Goal: Find specific page/section: Find specific page/section

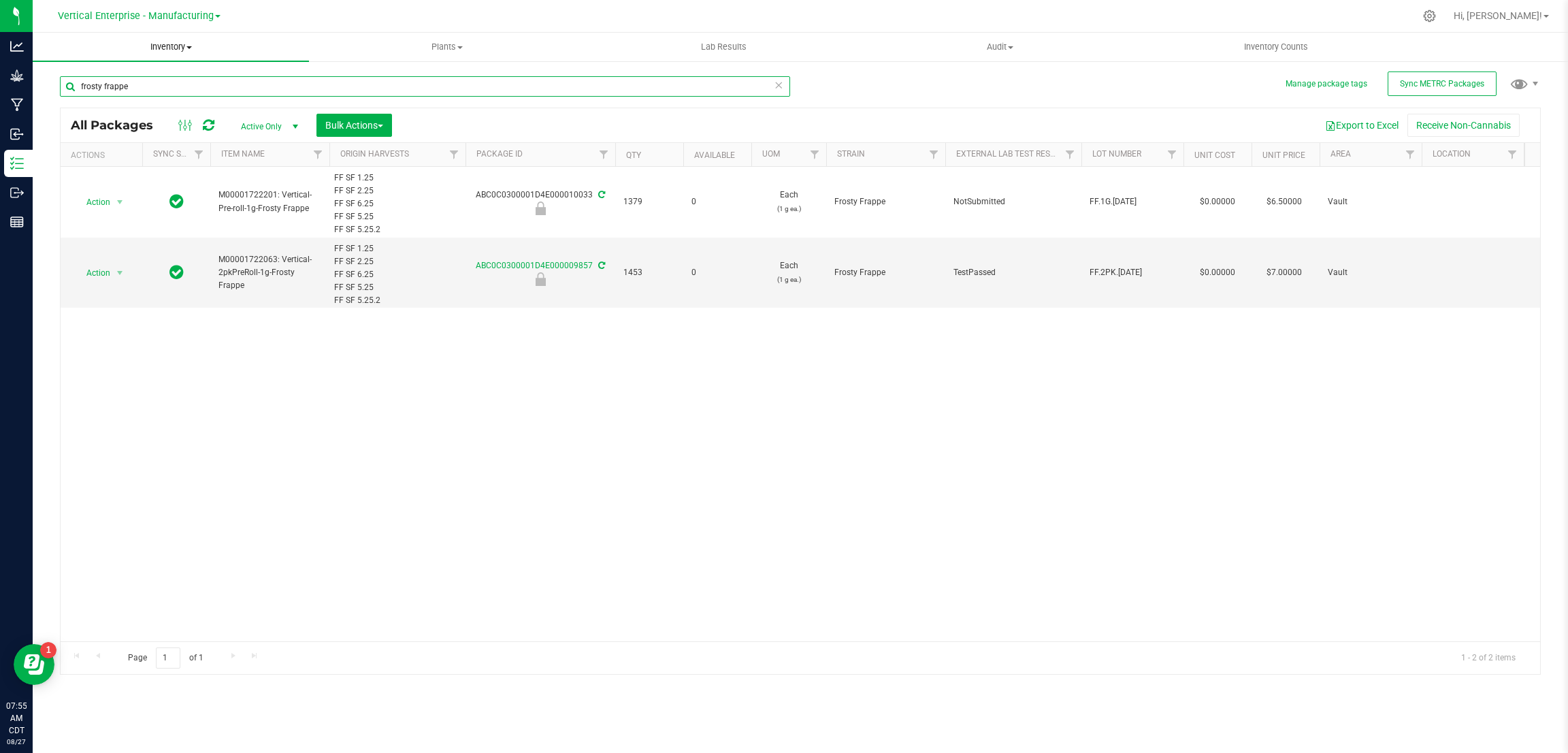
drag, startPoint x: 145, startPoint y: 85, endPoint x: 55, endPoint y: 48, distance: 97.3
click at [52, 51] on inventory "Inventory All packages All inventory Waste log Create inventory Plants All plan…" at bounding box center [800, 254] width 1536 height 442
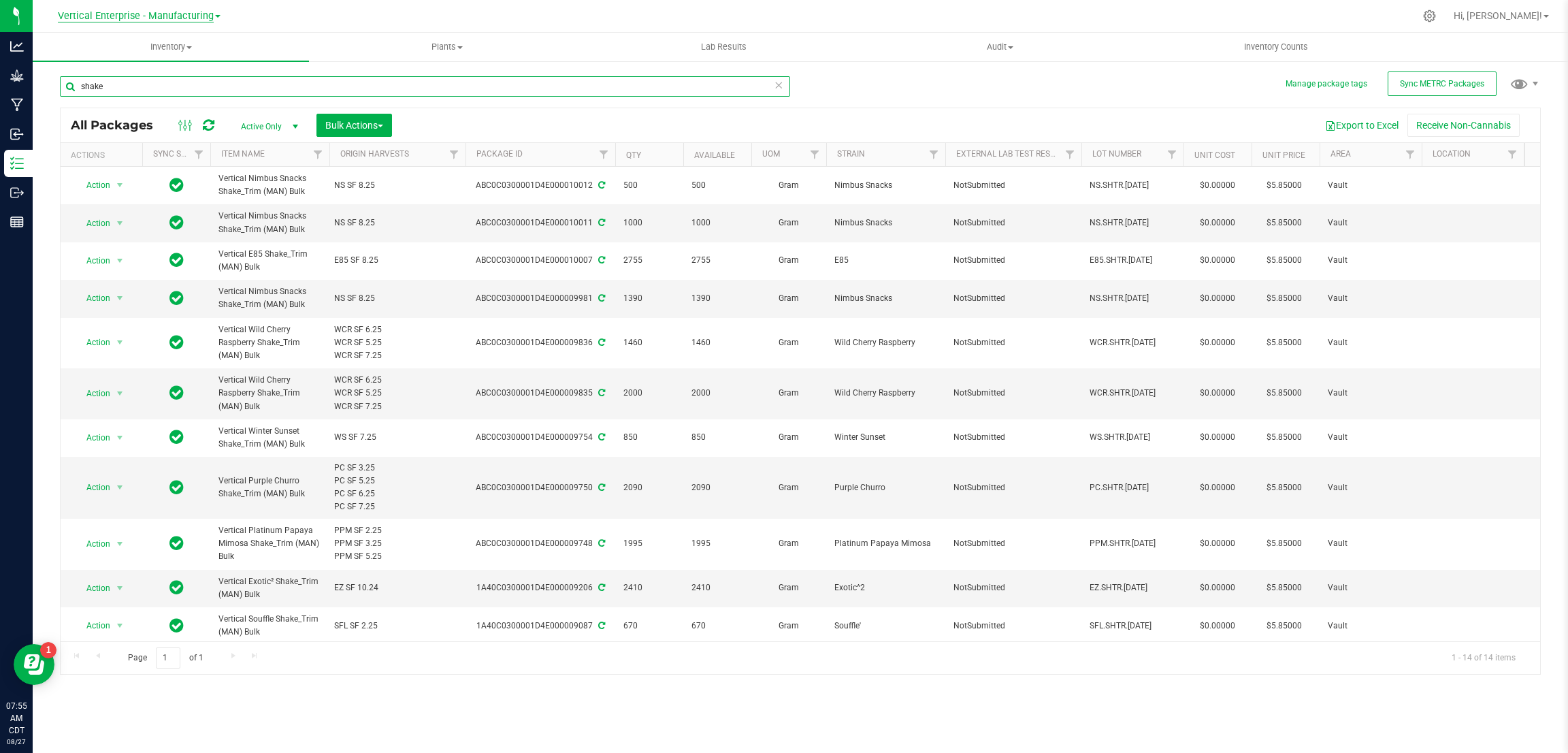
type input "shake"
click at [209, 19] on span "Vertical Enterprise - Manufacturing" at bounding box center [135, 16] width 156 height 12
click at [202, 48] on link "Vertical Enterprise - Cultivation" at bounding box center [139, 48] width 199 height 19
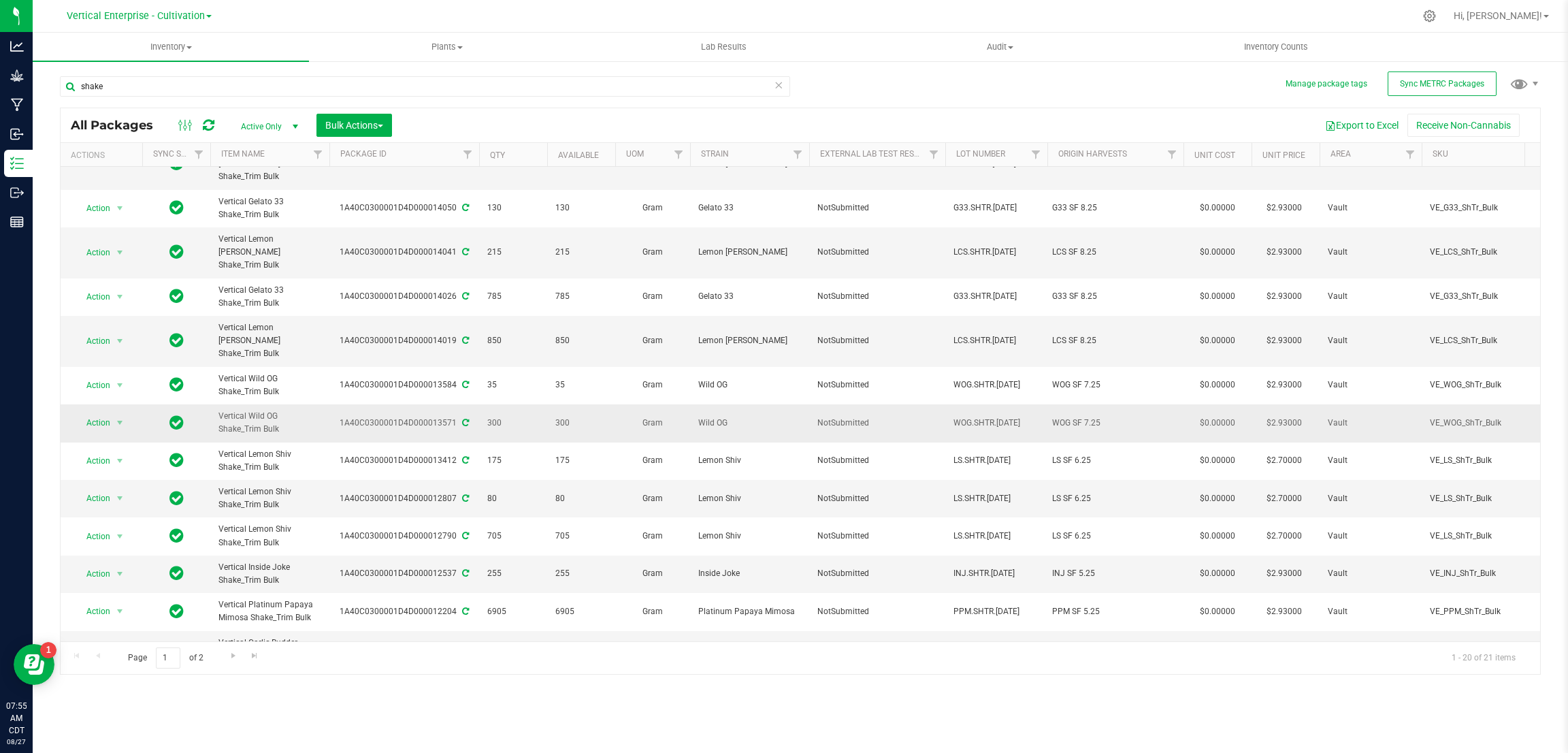
scroll to position [296, 0]
